Goal: Transaction & Acquisition: Purchase product/service

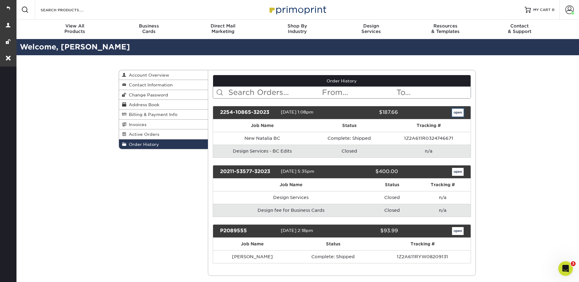
click at [454, 111] on link "open" at bounding box center [458, 113] width 12 height 8
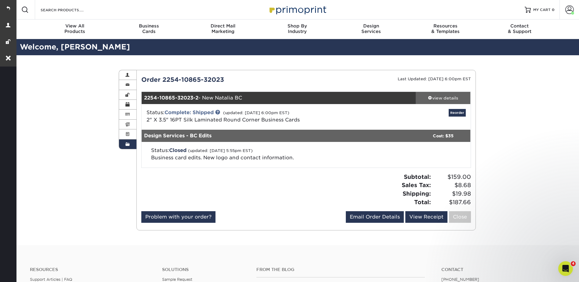
click at [438, 99] on div "view details" at bounding box center [442, 98] width 55 height 6
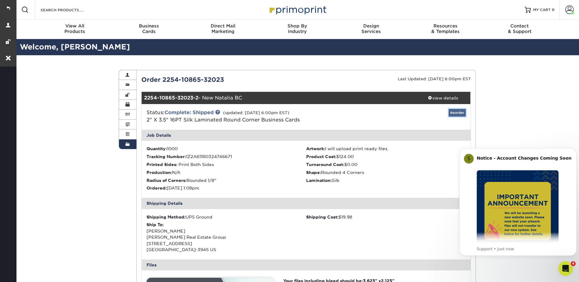
click at [455, 111] on link "Reorder" at bounding box center [456, 113] width 17 height 8
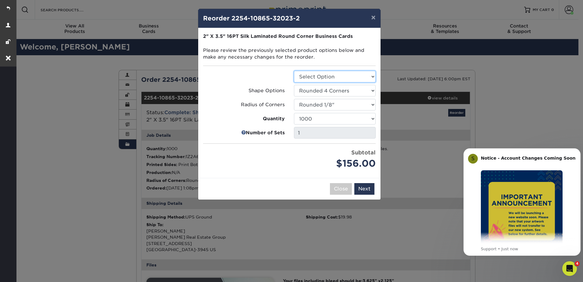
click at [331, 72] on select "Select Option Business Cards" at bounding box center [335, 77] width 82 height 12
select select "3b5148f1-0588-4f88-a218-97bcfdce65c1"
click at [294, 71] on select "Select Option Business Cards" at bounding box center [335, 77] width 82 height 12
click at [329, 116] on select "25 50 75 100 250 500 1000 2500 5000 10000" at bounding box center [335, 119] width 82 height 12
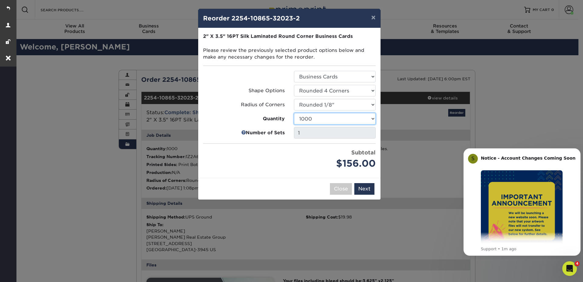
click at [329, 116] on select "25 50 75 100 250 500 1000 2500 5000 10000" at bounding box center [335, 119] width 82 height 12
click at [294, 113] on select "25 50 75 100 250 500 1000 2500 5000 10000" at bounding box center [335, 119] width 82 height 12
click at [314, 119] on select "25 50 75 100 250 500 1000 2500 5000 10000" at bounding box center [335, 119] width 82 height 12
click at [294, 113] on select "25 50 75 100 250 500 1000 2500 5000 10000" at bounding box center [335, 119] width 82 height 12
click at [331, 118] on select "25 50 75 100 250 500 1000 2500 5000 10000" at bounding box center [335, 119] width 82 height 12
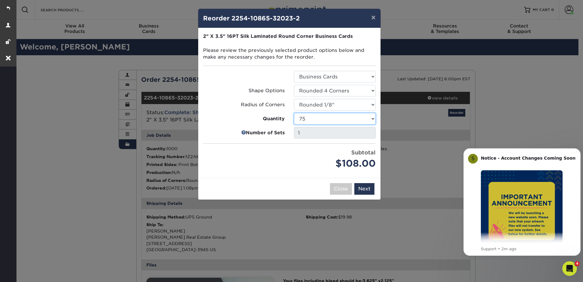
click at [294, 113] on select "25 50 75 100 250 500 1000 2500 5000 10000" at bounding box center [335, 119] width 82 height 12
click at [337, 119] on select "25 50 75 100 250 500 1000 2500 5000 10000" at bounding box center [335, 119] width 82 height 12
click at [294, 113] on select "25 50 75 100 250 500 1000 2500 5000 10000" at bounding box center [335, 119] width 82 height 12
click at [313, 115] on select "25 50 75 100 250 500 1000 2500 5000 10000" at bounding box center [335, 119] width 82 height 12
click at [294, 113] on select "25 50 75 100 250 500 1000 2500 5000 10000" at bounding box center [335, 119] width 82 height 12
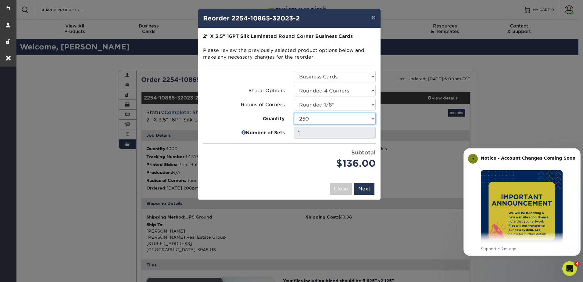
click at [319, 119] on select "25 50 75 100 250 500 1000 2500 5000 10000" at bounding box center [335, 119] width 82 height 12
click at [294, 113] on select "25 50 75 100 250 500 1000 2500 5000 10000" at bounding box center [335, 119] width 82 height 12
click at [316, 120] on select "25 50 75 100 250 500 1000 2500 5000 10000" at bounding box center [335, 119] width 82 height 12
select select "52e3d710-0e8f-4d4d-8560-7d4d8655be69"
click at [294, 113] on select "25 50 75 100 250 500 1000 2500 5000 10000" at bounding box center [335, 119] width 82 height 12
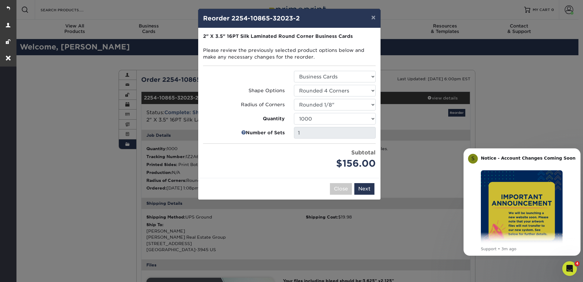
click at [65, 19] on div "× Reorder 2254-10865-32023-2 Please select all options to continue. Only quanti…" at bounding box center [291, 141] width 583 height 282
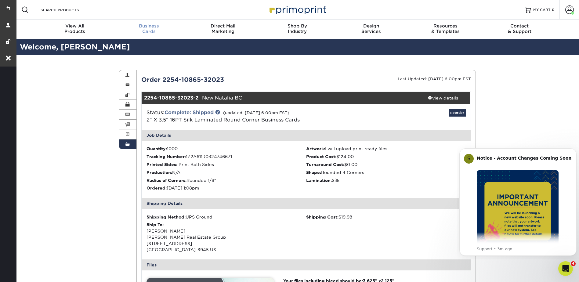
click at [142, 27] on span "Business" at bounding box center [149, 25] width 74 height 5
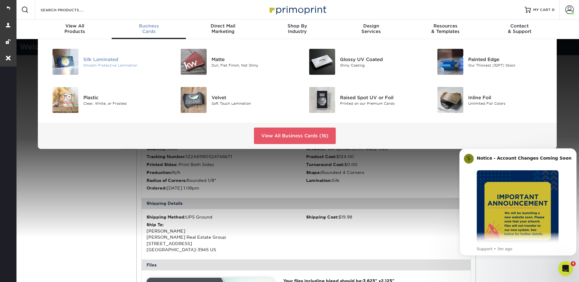
click at [94, 60] on div "Silk Laminated" at bounding box center [123, 59] width 81 height 7
